Goal: Task Accomplishment & Management: Complete application form

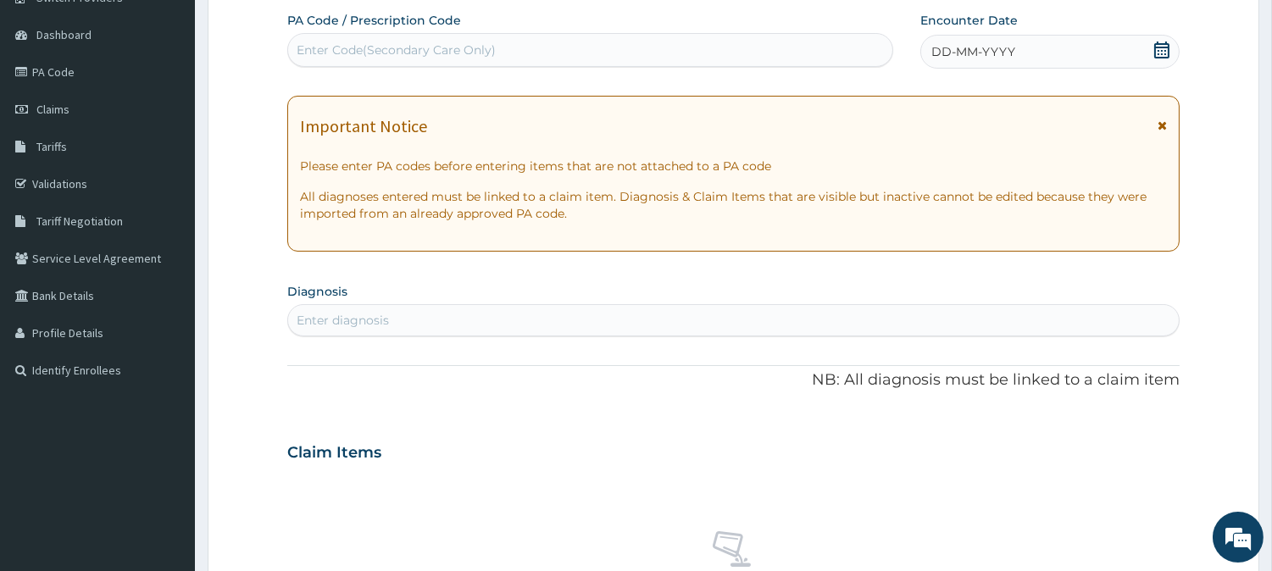
click at [1161, 53] on icon at bounding box center [1161, 50] width 15 height 17
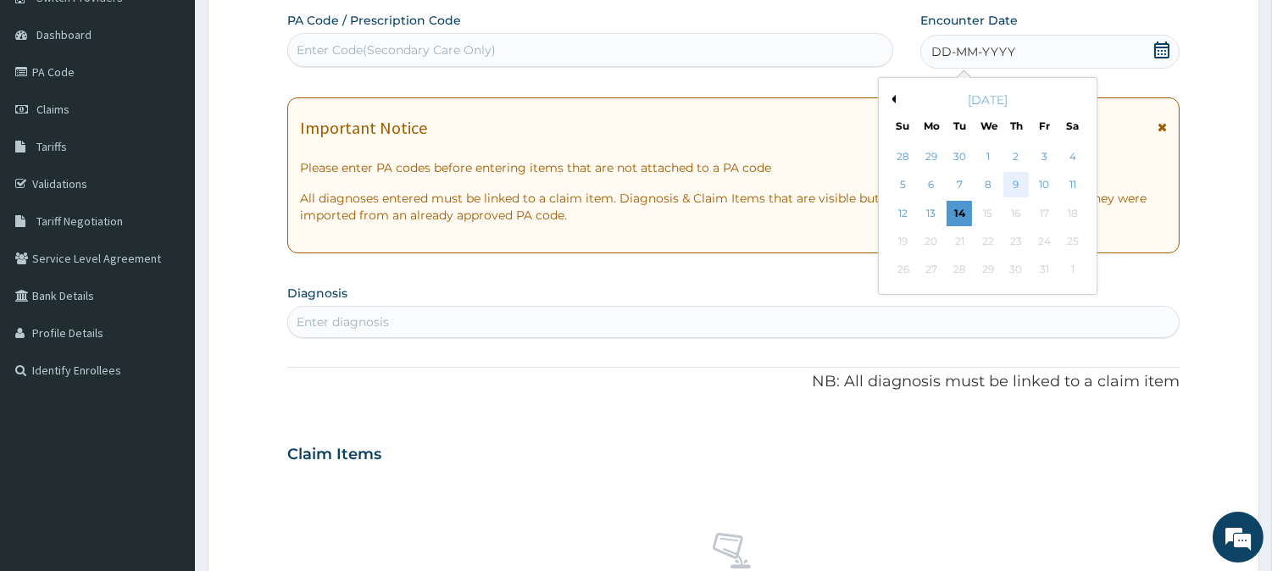
click at [1019, 183] on div "9" at bounding box center [1015, 185] width 25 height 25
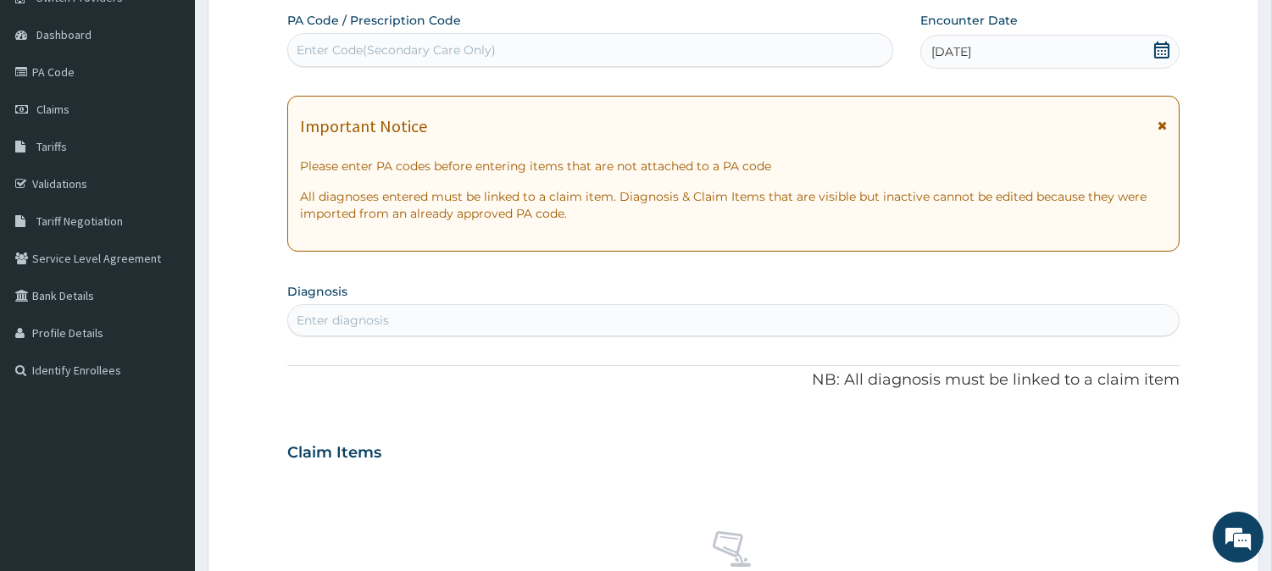
click at [782, 52] on div "Enter Code(Secondary Care Only)" at bounding box center [590, 49] width 604 height 27
paste input "PA/C6E238"
type input "PA/C6E238"
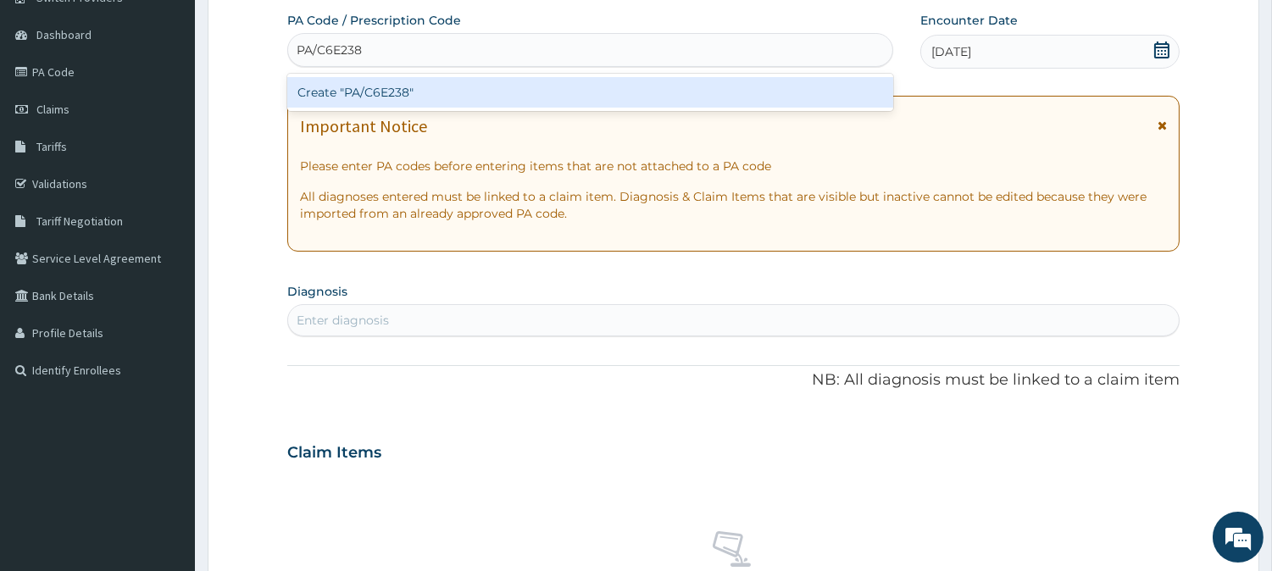
click at [765, 95] on div "Create "PA/C6E238"" at bounding box center [590, 92] width 606 height 30
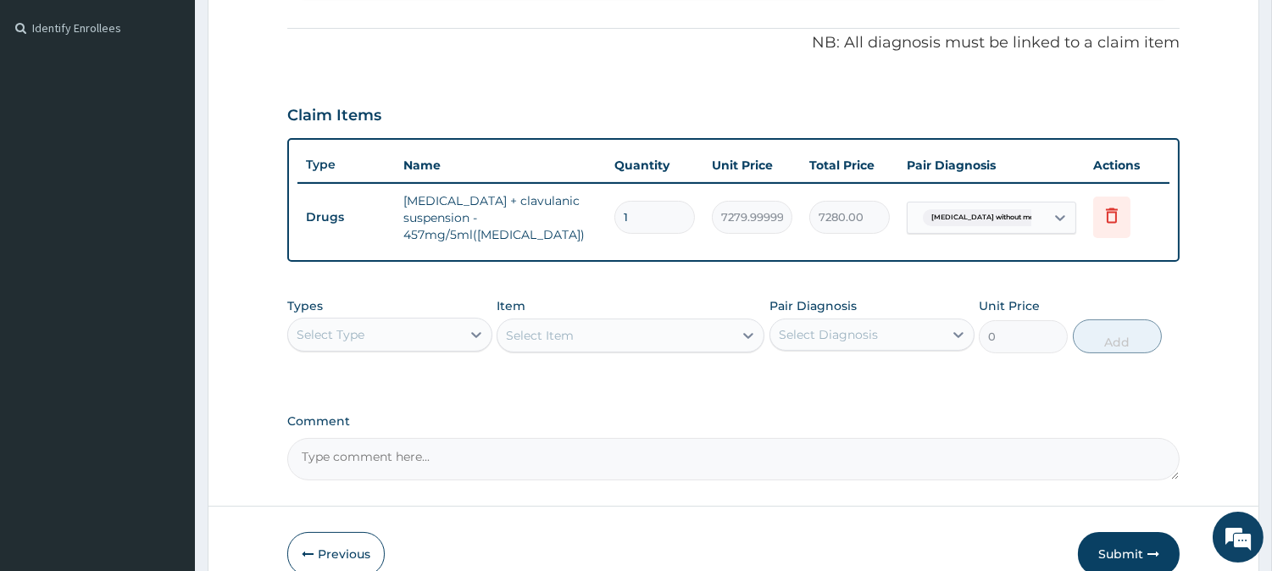
scroll to position [529, 0]
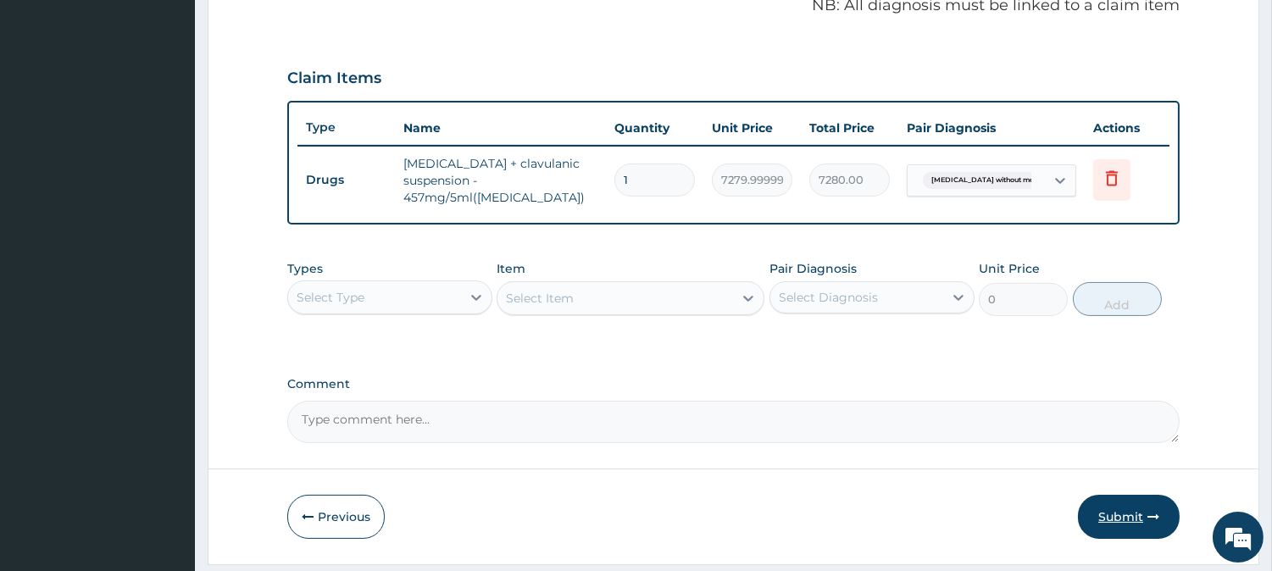
click at [1125, 517] on button "Submit" at bounding box center [1129, 517] width 102 height 44
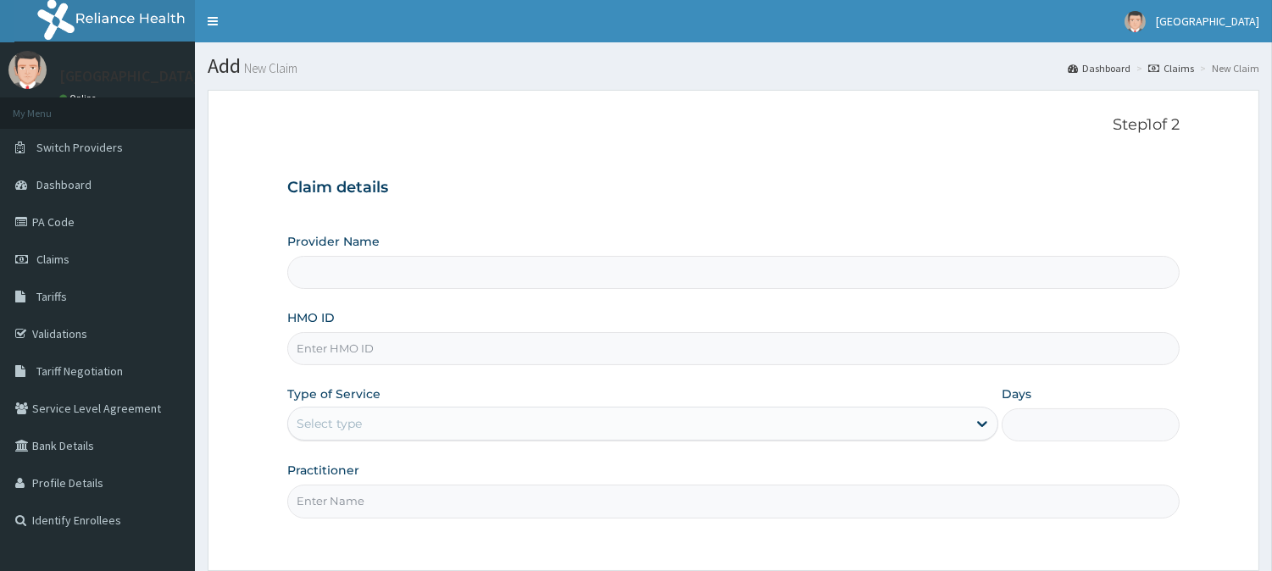
click at [546, 357] on input "HMO ID" at bounding box center [733, 348] width 892 height 33
type input "TED/10010/D"
click at [458, 424] on div "Select type" at bounding box center [627, 423] width 679 height 27
click at [484, 415] on div "Select type" at bounding box center [627, 423] width 679 height 27
click at [492, 276] on input "Provider Name" at bounding box center [733, 272] width 892 height 33
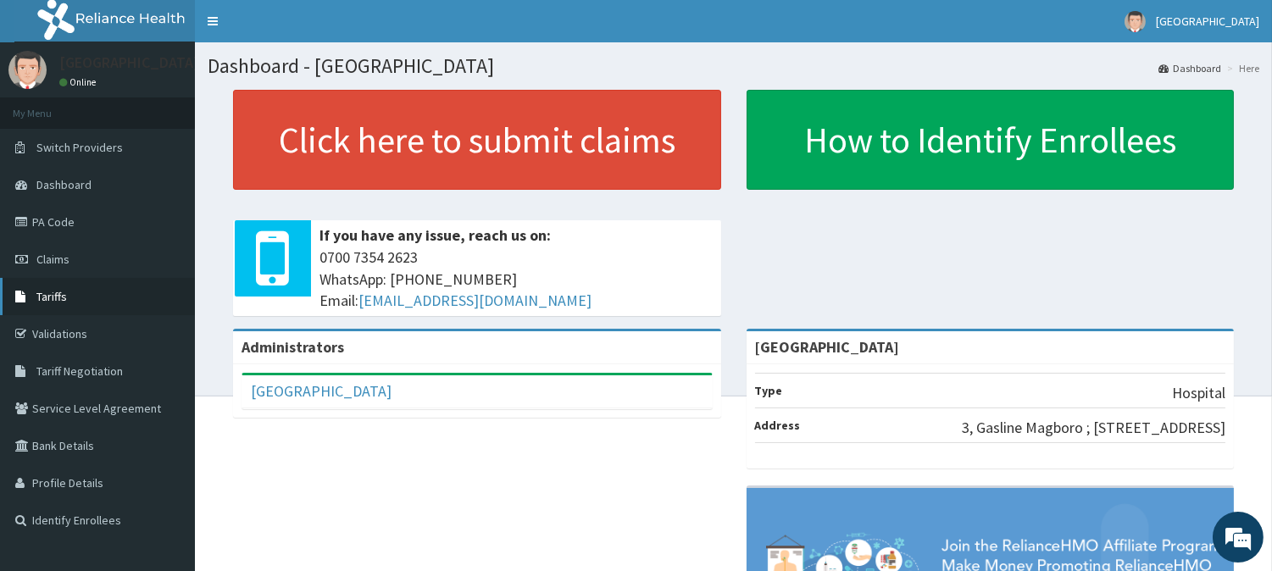
click at [45, 293] on span "Tariffs" at bounding box center [51, 296] width 30 height 15
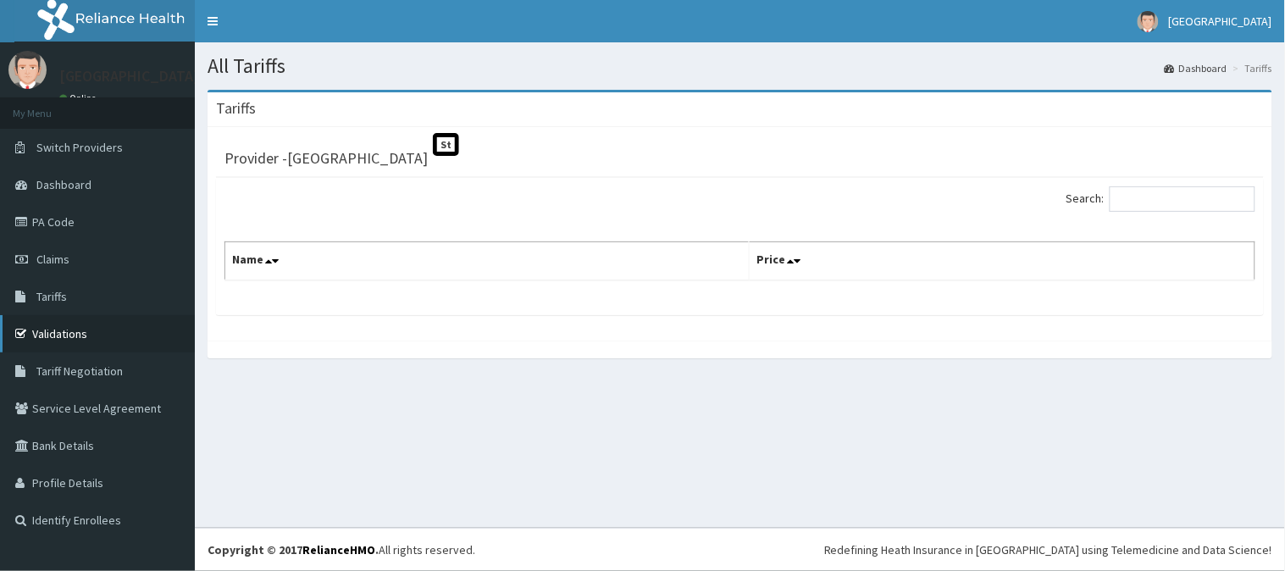
click at [70, 336] on link "Validations" at bounding box center [97, 333] width 195 height 37
